Goal: Navigation & Orientation: Find specific page/section

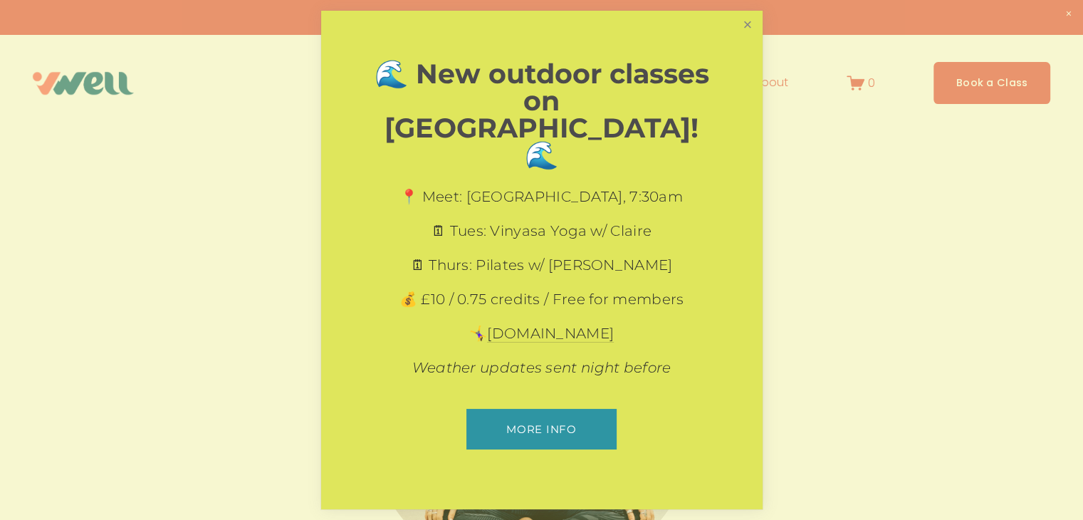
click at [753, 38] on link "Close" at bounding box center [747, 25] width 25 height 25
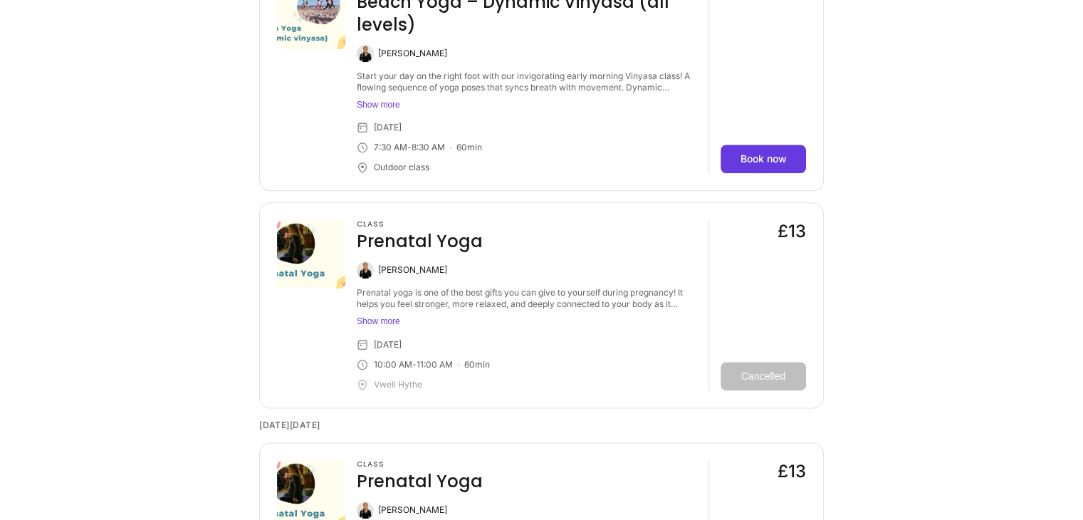
scroll to position [1652, 0]
click at [377, 103] on button "Show more" at bounding box center [527, 103] width 340 height 11
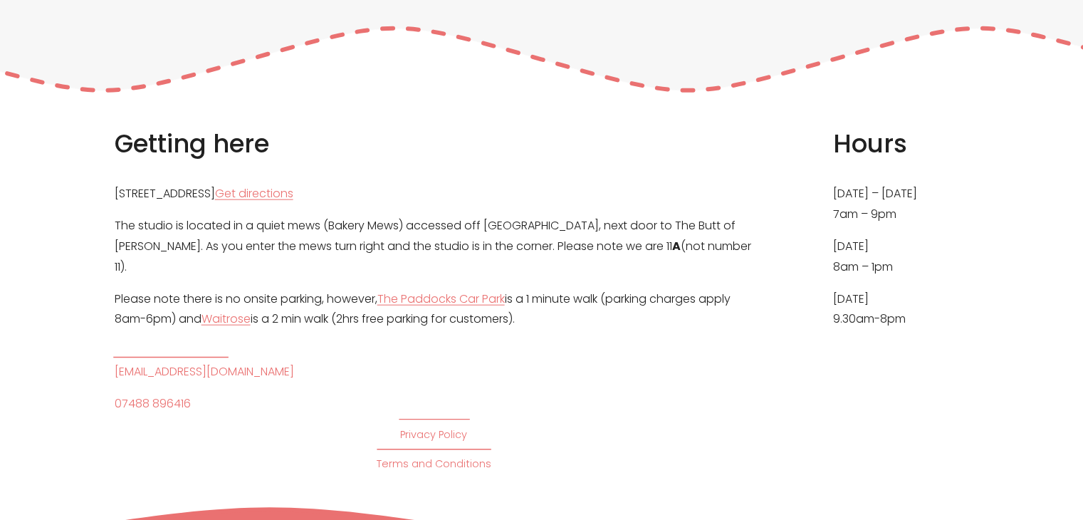
scroll to position [3220, 0]
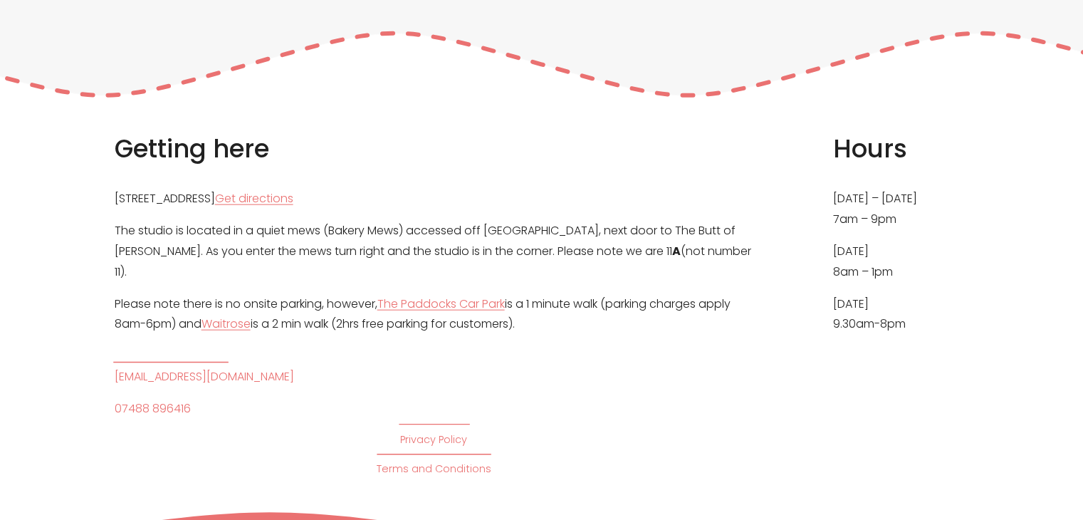
click at [1074, 448] on div "Getting here [STREET_ADDRESS] Get directions The studio is located in a quiet m…" at bounding box center [541, 305] width 1083 height 346
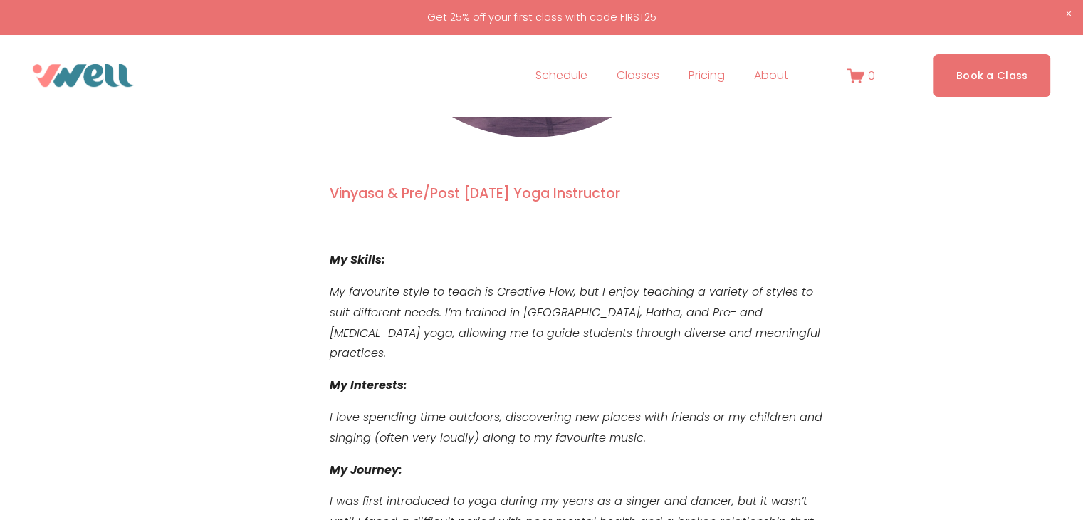
scroll to position [373, 0]
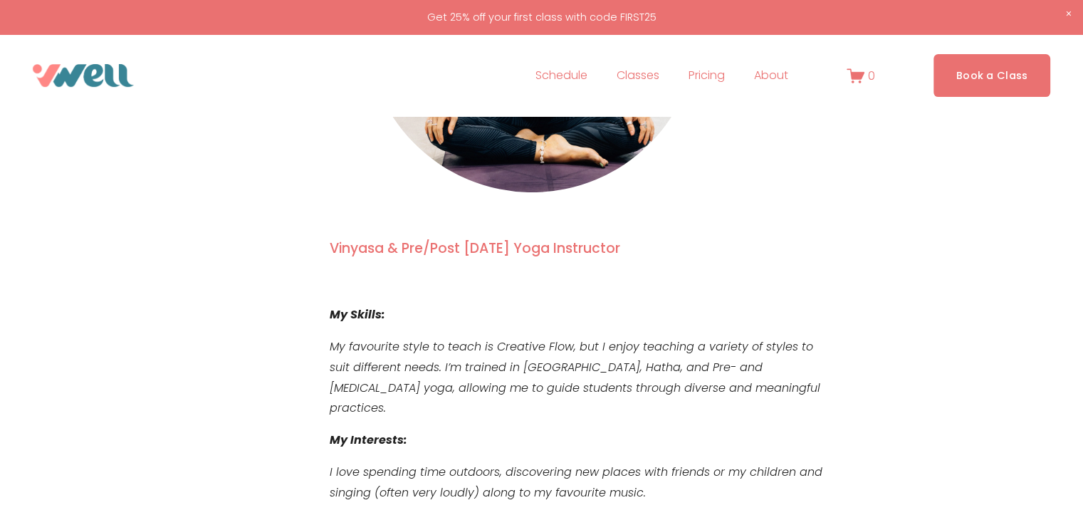
click at [0, 0] on span "Our Team" at bounding box center [0, 0] width 0 height 0
